Goal: Transaction & Acquisition: Obtain resource

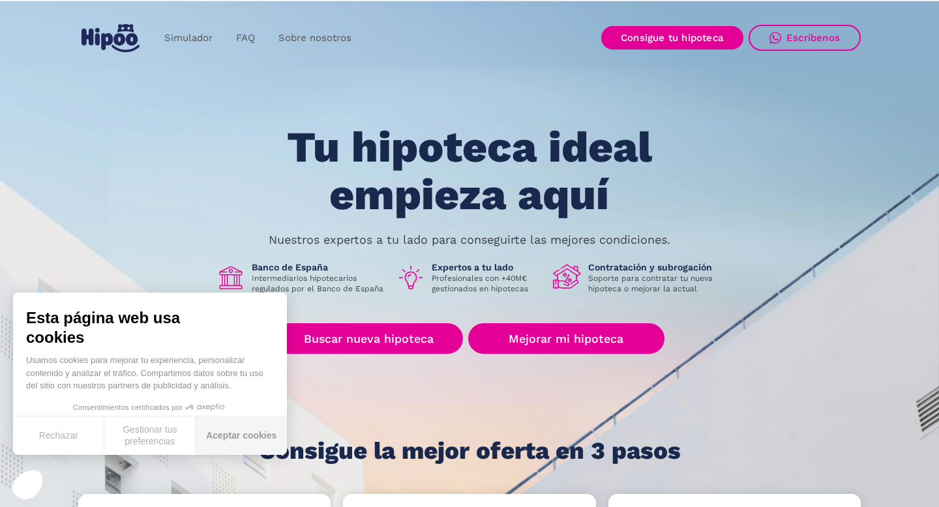
click at [261, 439] on button "Aceptar cookies" at bounding box center [241, 436] width 91 height 38
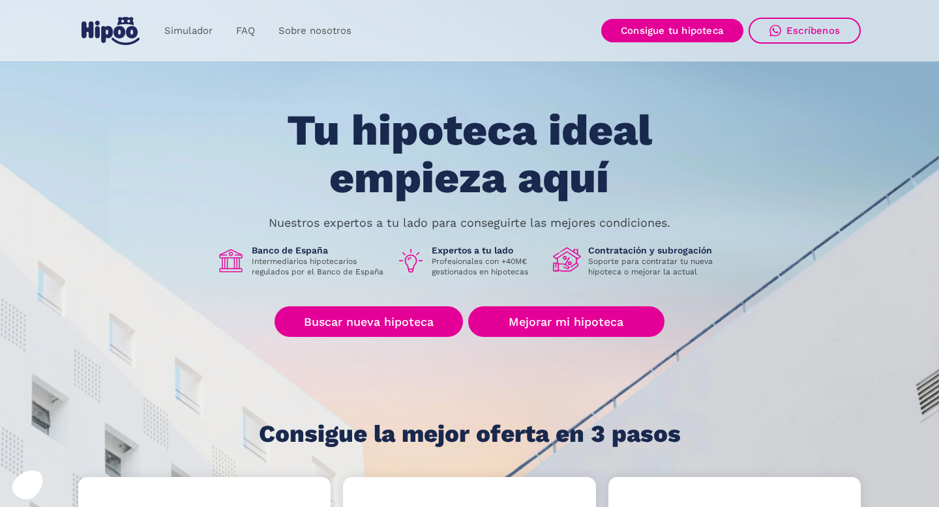
scroll to position [20, 0]
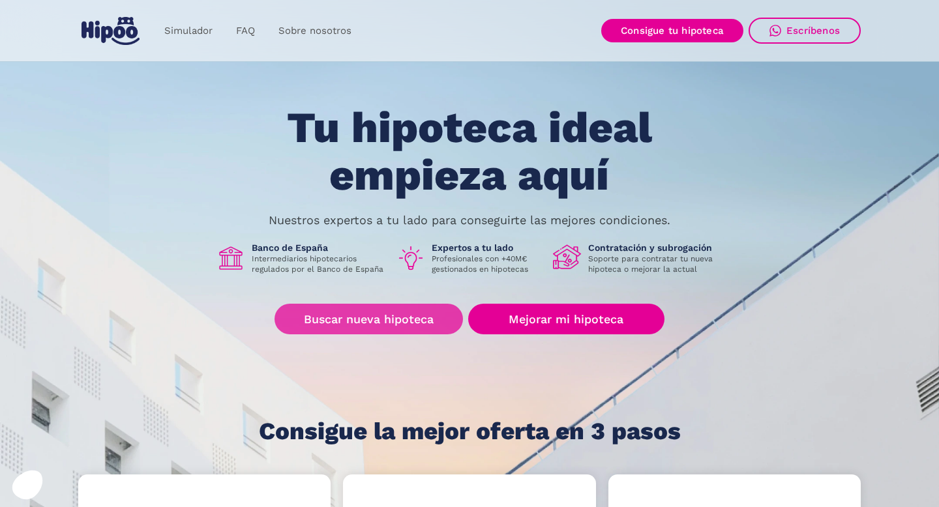
click at [351, 319] on link "Buscar nueva hipoteca" at bounding box center [368, 319] width 188 height 31
